Goal: Find specific page/section: Find specific page/section

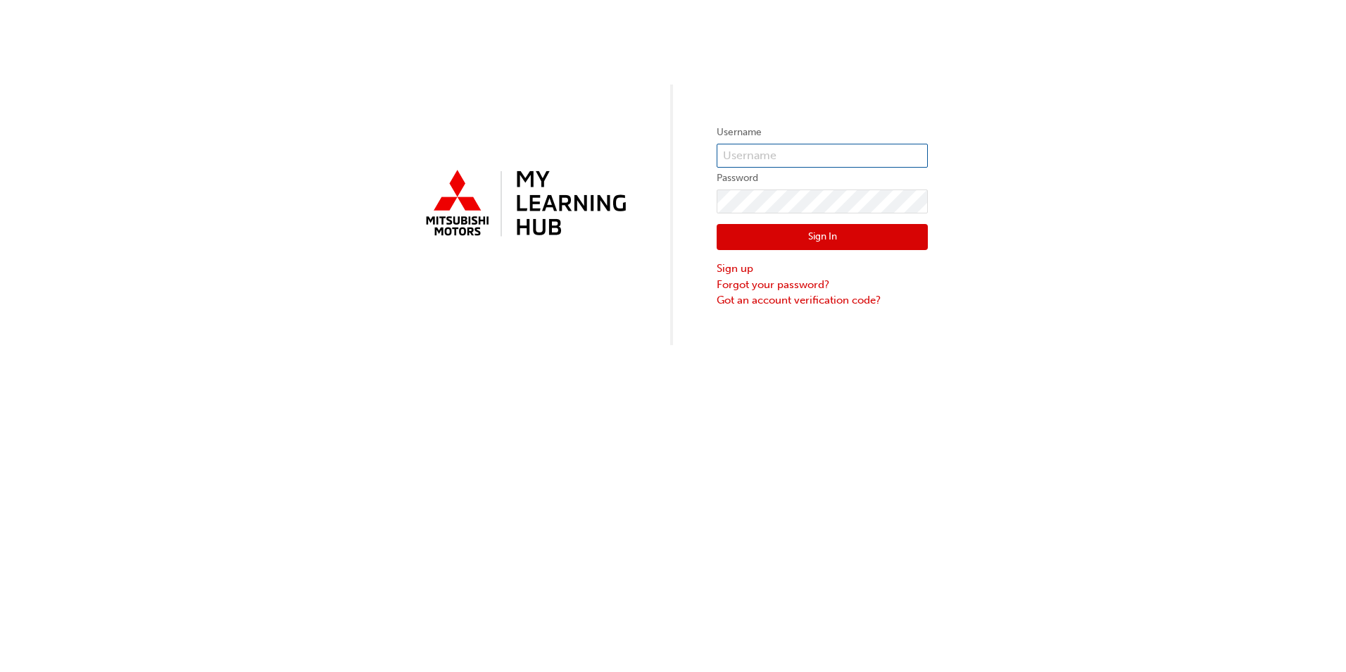
type input "TEST_TECH_APPRENTICE"
click at [762, 223] on div "Sign In Sign up Forgot your password? Got an account verification code?" at bounding box center [822, 260] width 211 height 95
click at [813, 250] on div "Sign In Sign up Forgot your password? Got an account verification code?" at bounding box center [822, 260] width 211 height 95
click at [815, 246] on button "Sign In" at bounding box center [822, 237] width 211 height 27
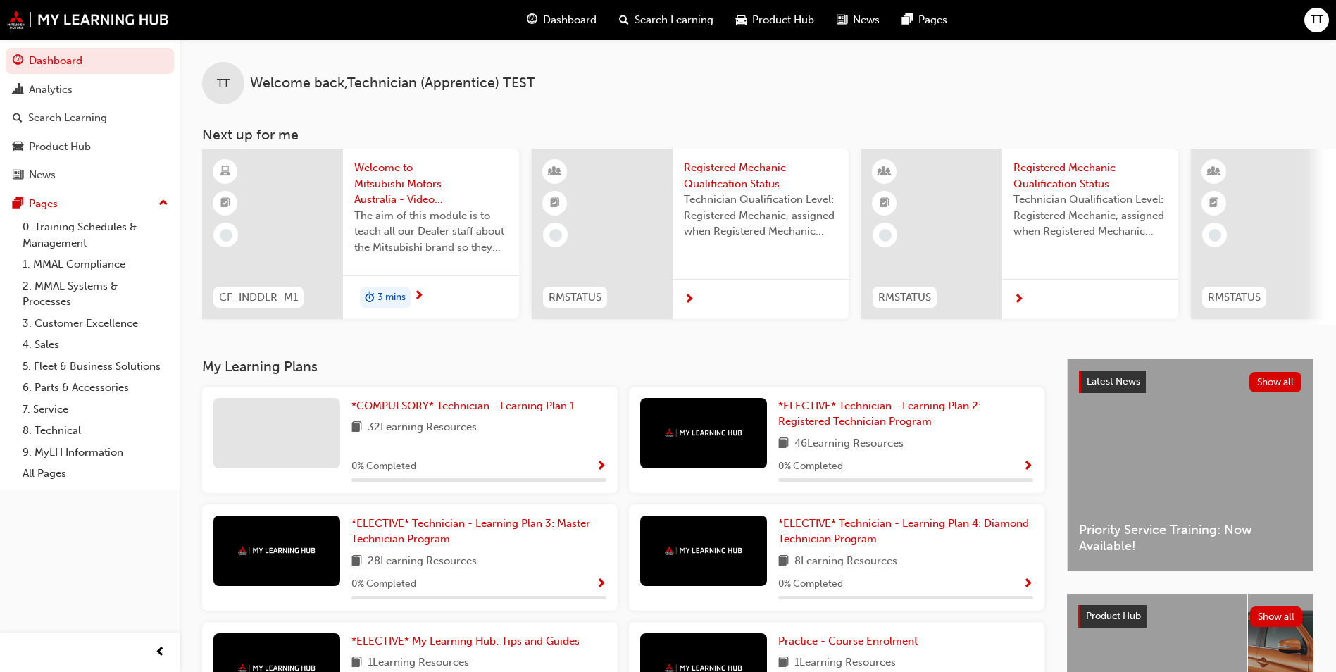
click at [54, 415] on link "7. Service" at bounding box center [95, 410] width 157 height 22
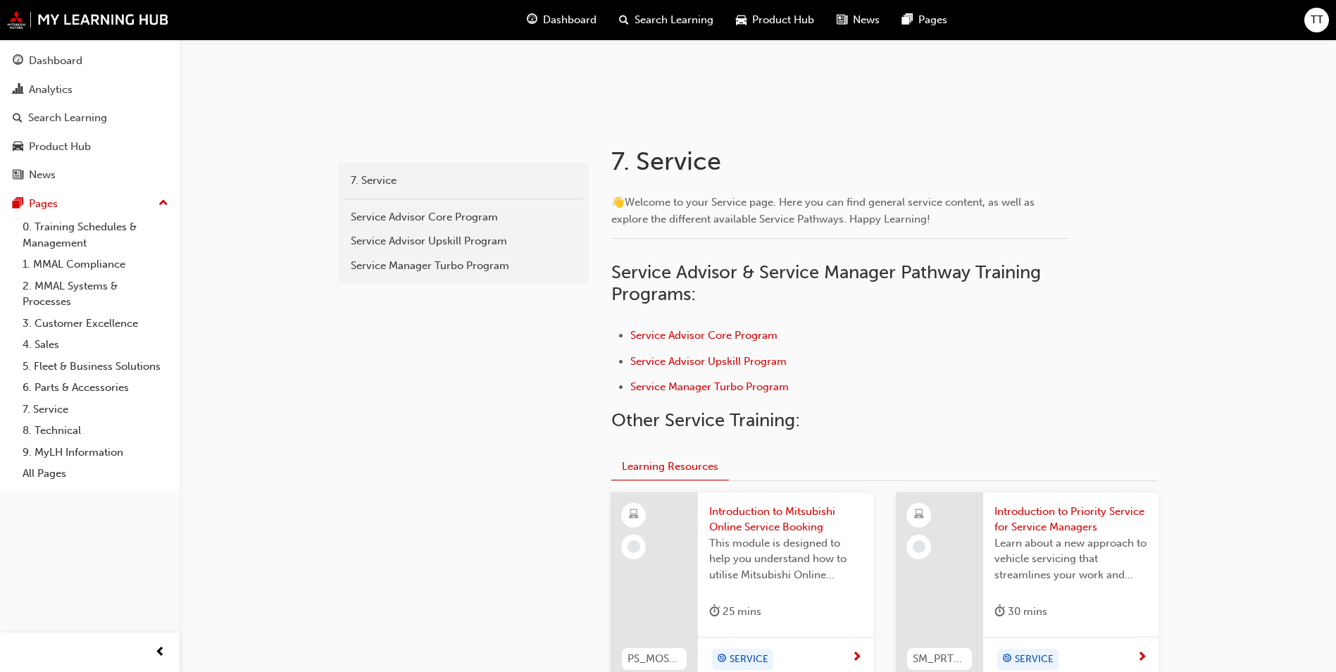
scroll to position [352, 0]
